Goal: Information Seeking & Learning: Find specific fact

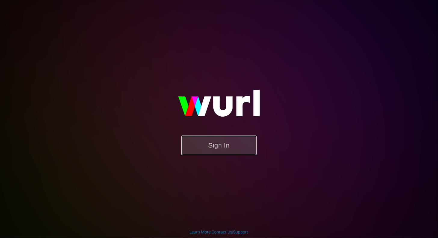
click at [224, 139] on button "Sign In" at bounding box center [218, 146] width 75 height 20
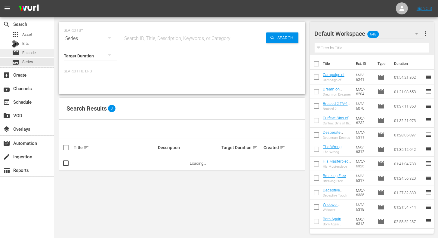
click at [35, 51] on span "Episode" at bounding box center [29, 53] width 14 height 6
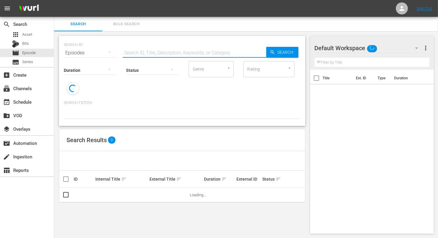
click at [135, 52] on input "text" at bounding box center [194, 53] width 143 height 14
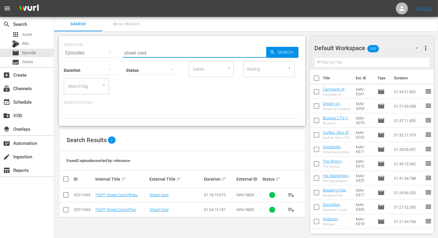
click at [145, 53] on input "street cred" at bounding box center [194, 53] width 143 height 14
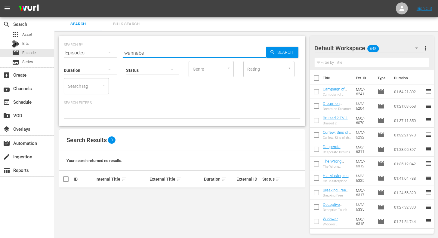
click at [149, 48] on input "wannabe" at bounding box center [194, 53] width 143 height 14
type input "a star"
